Goal: Task Accomplishment & Management: Use online tool/utility

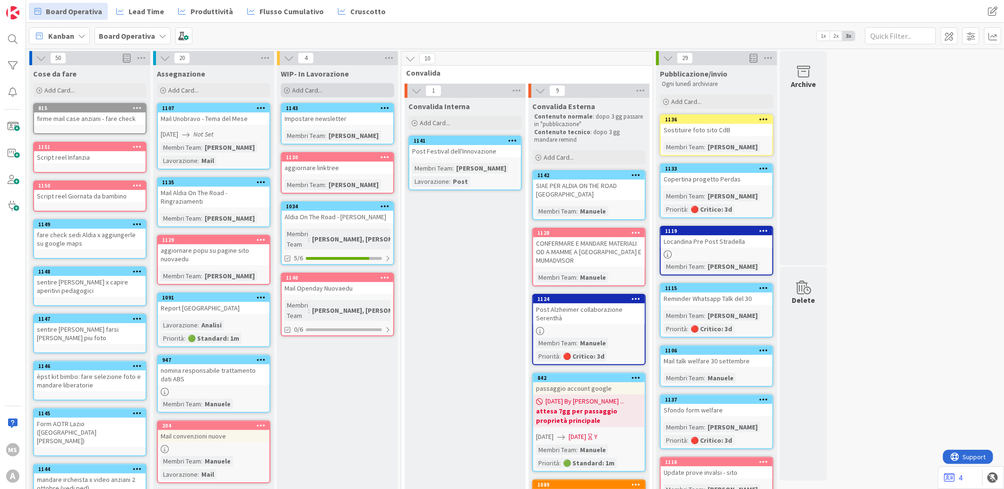
click at [322, 88] on span "Add Card..." at bounding box center [307, 90] width 30 height 9
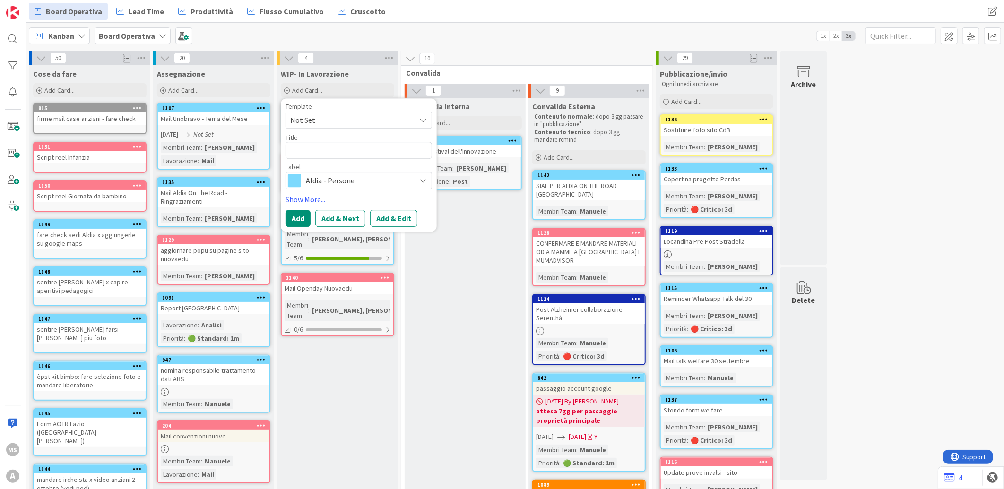
click at [324, 157] on textarea at bounding box center [359, 150] width 147 height 17
type textarea "x"
type textarea "a"
type textarea "x"
type textarea "ao"
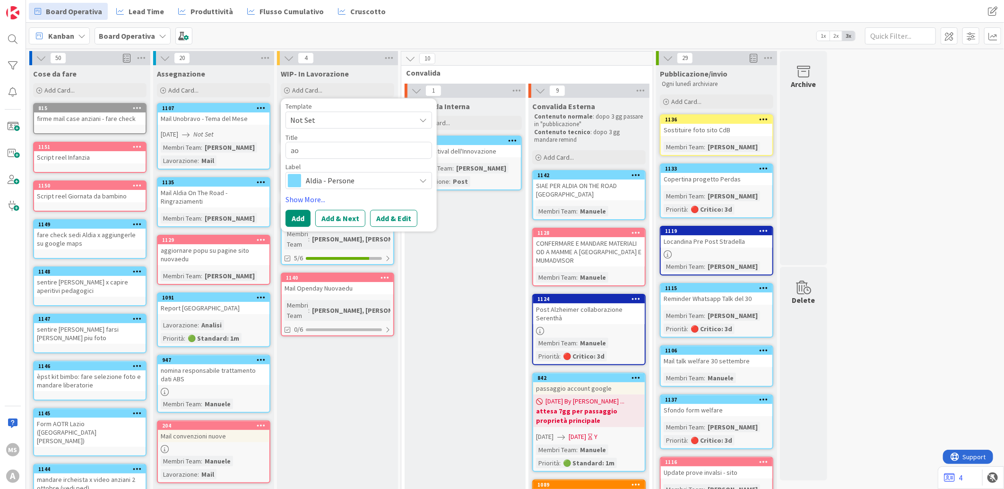
type textarea "x"
type textarea "aot"
type textarea "x"
type textarea "aotr"
type textarea "x"
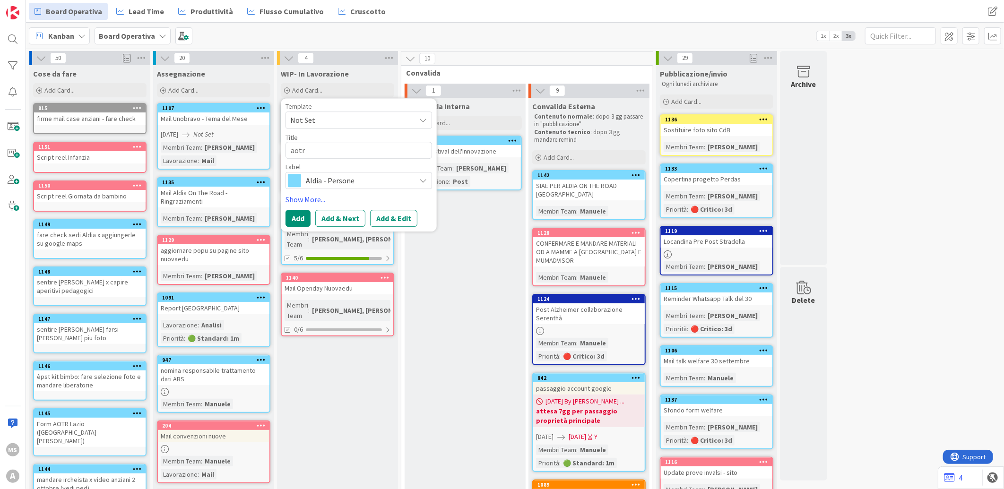
type textarea "aotr"
type textarea "x"
type textarea "aotr e"
type textarea "x"
type textarea "aotr em"
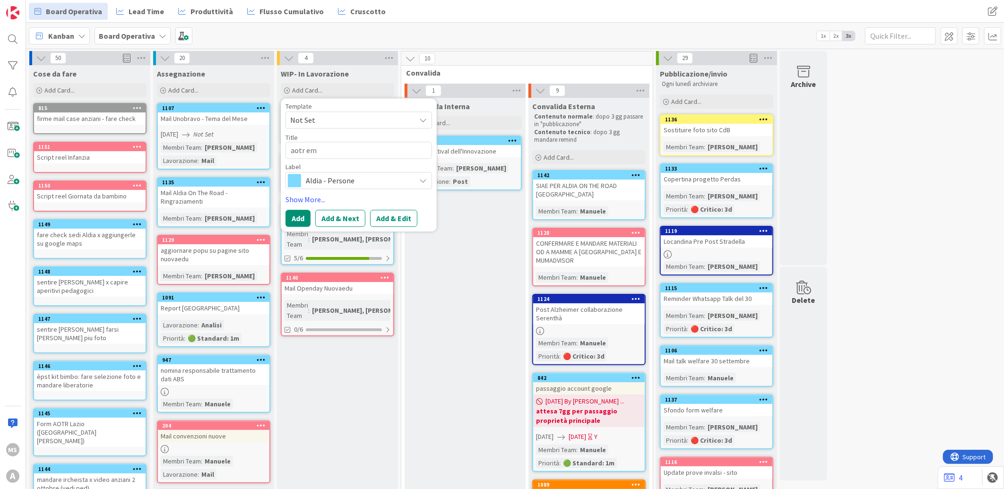
type textarea "x"
type textarea "aotr emi"
type textarea "x"
type textarea "aotr [PERSON_NAME]"
type textarea "x"
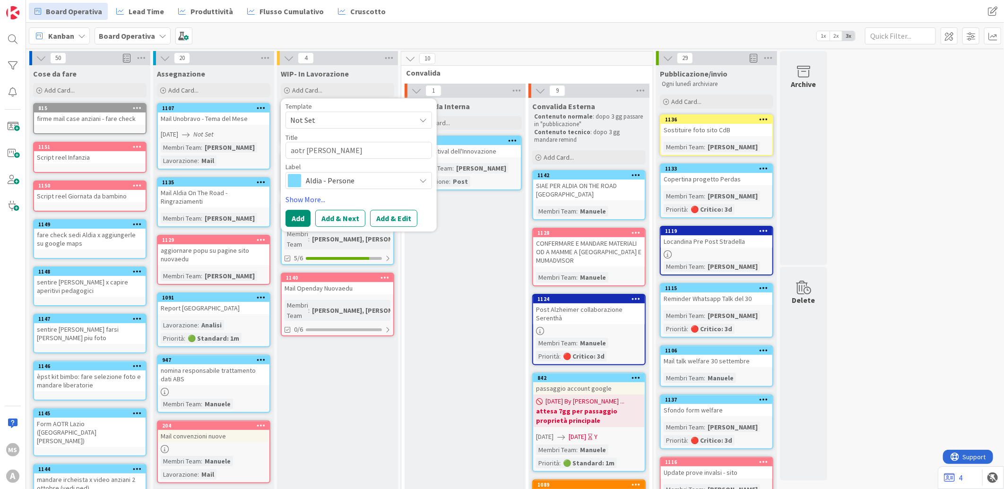
type textarea "aotr emili"
type textarea "x"
type textarea "aotr [PERSON_NAME]"
type textarea "x"
type textarea "aotr [PERSON_NAME]"
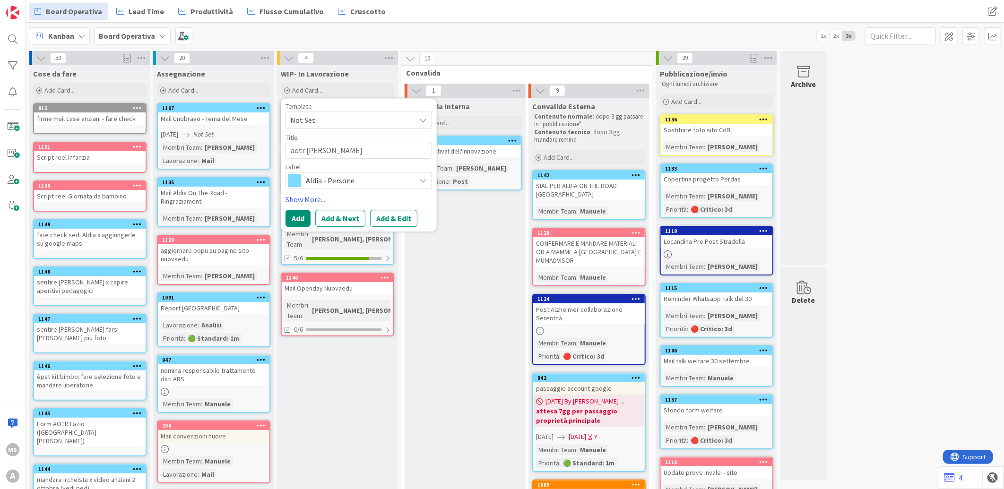
type textarea "x"
type textarea "aotr [PERSON_NAME] -"
type textarea "x"
type textarea "aotr [PERSON_NAME] - s"
type textarea "x"
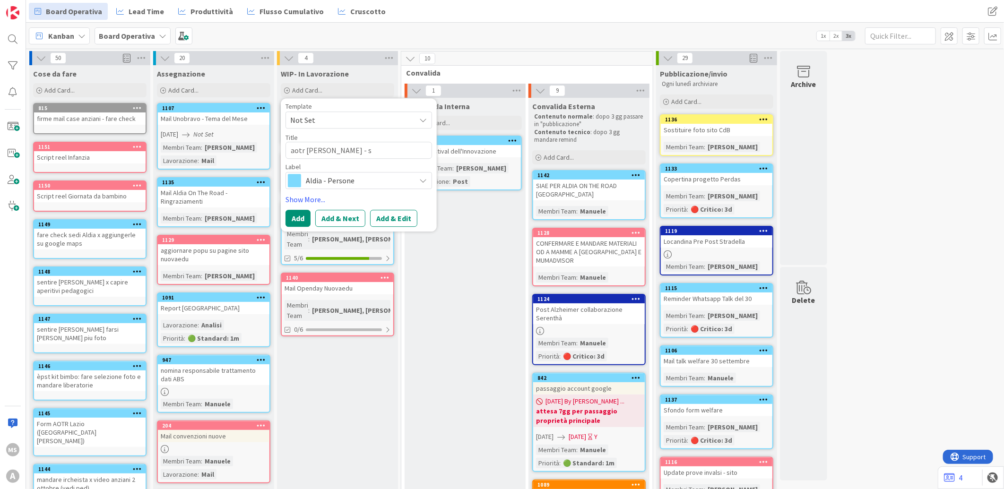
type textarea "aotr [PERSON_NAME]"
type textarea "x"
type textarea "aotr [PERSON_NAME] - sav"
type textarea "x"
type textarea "aotr [PERSON_NAME] - save"
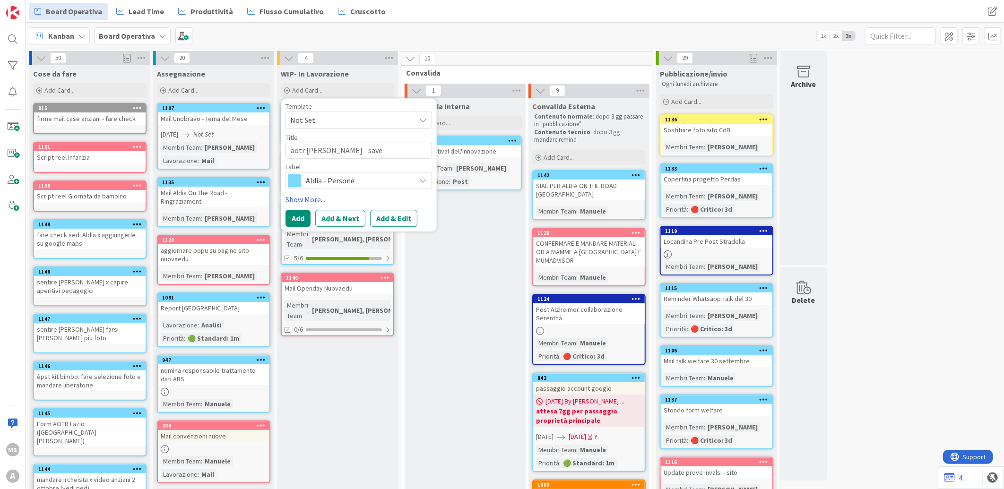
type textarea "x"
type textarea "aotr [PERSON_NAME] - save"
type textarea "x"
type textarea "aotr [PERSON_NAME] - save t"
type textarea "x"
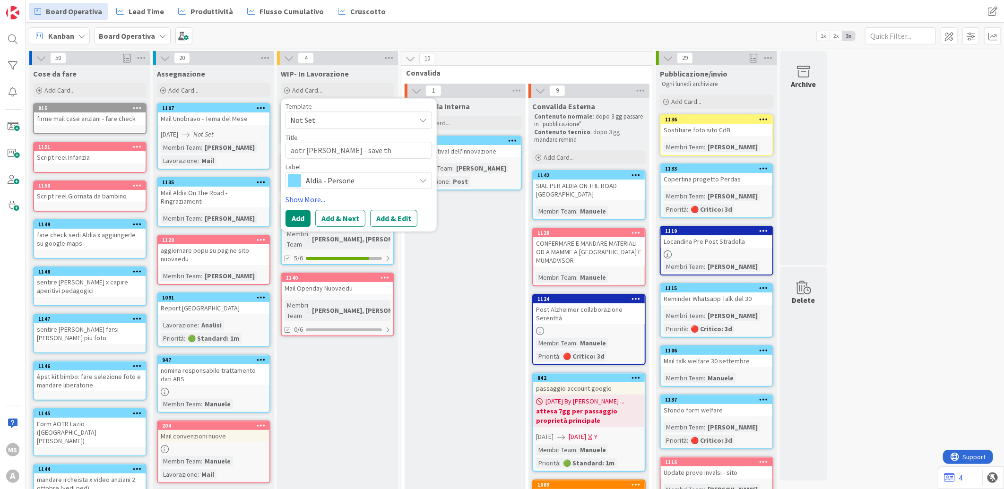
type textarea "aotr [PERSON_NAME] - save the"
type textarea "x"
type textarea "aotr [PERSON_NAME] - save the"
type textarea "x"
type textarea "aotr [PERSON_NAME] - save the d"
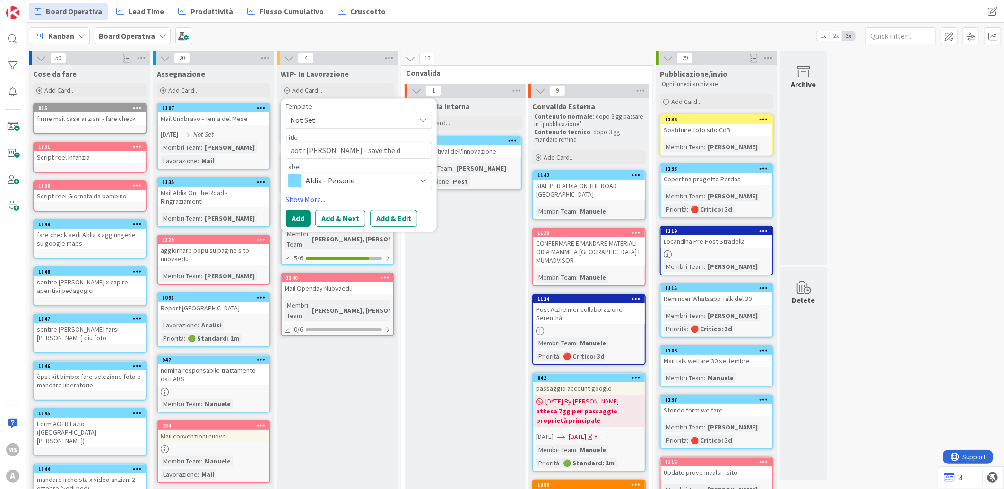
type textarea "x"
type textarea "aotr [PERSON_NAME] - save the da"
type textarea "x"
type textarea "aotr [PERSON_NAME] - save the dat"
type textarea "x"
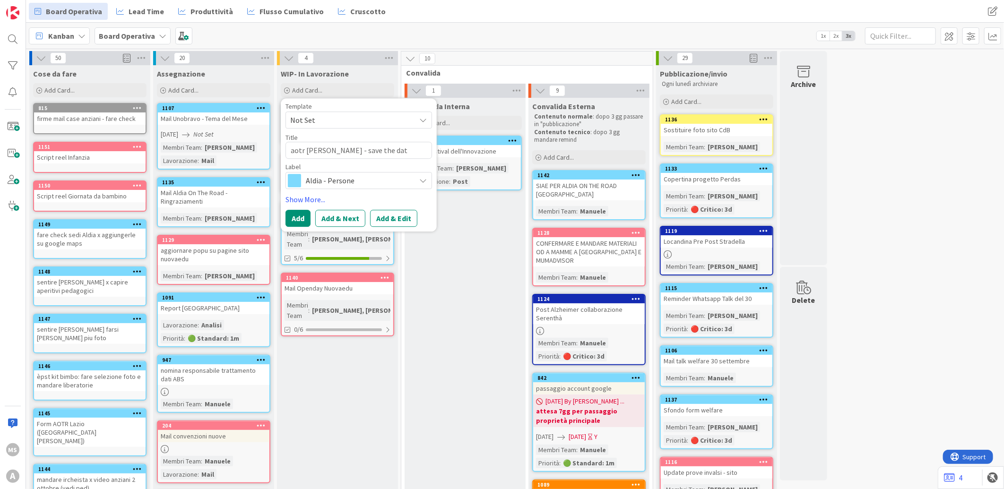
type textarea "aotr [PERSON_NAME] - save the date"
